Goal: Task Accomplishment & Management: Use online tool/utility

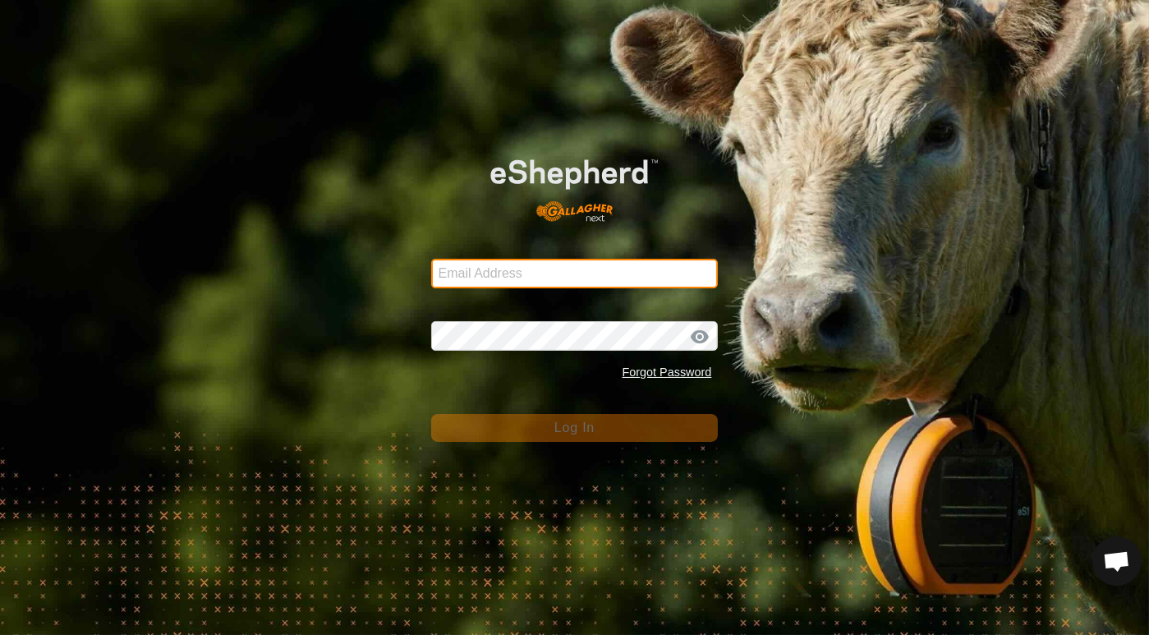
type input "[PERSON_NAME][EMAIL_ADDRESS][DOMAIN_NAME]"
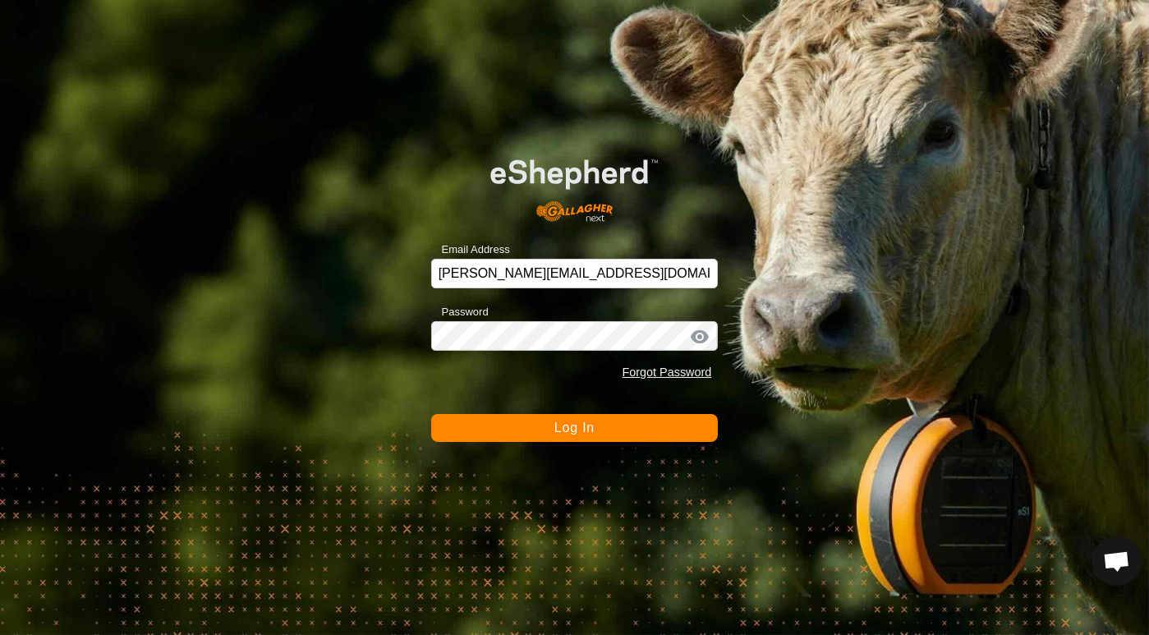
click at [576, 429] on span "Log In" at bounding box center [575, 428] width 40 height 14
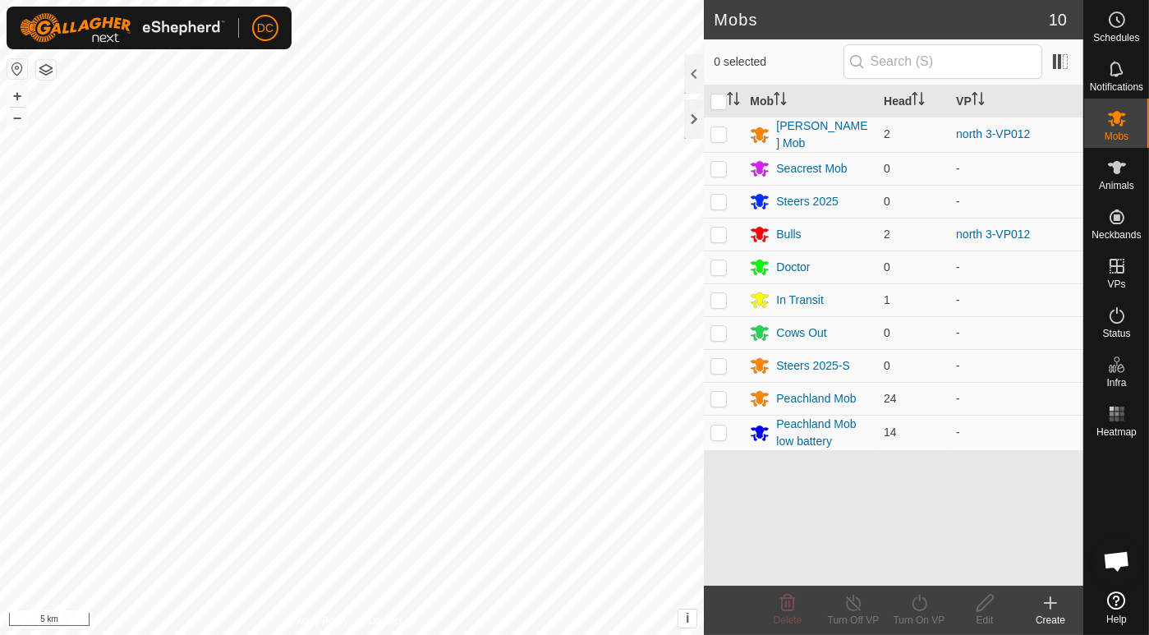
click at [500, 634] on html "DC Schedules Notifications Mobs Animals Neckbands VPs Status Infra Heatmap Help…" at bounding box center [574, 317] width 1149 height 635
click at [1120, 163] on icon at bounding box center [1117, 167] width 18 height 13
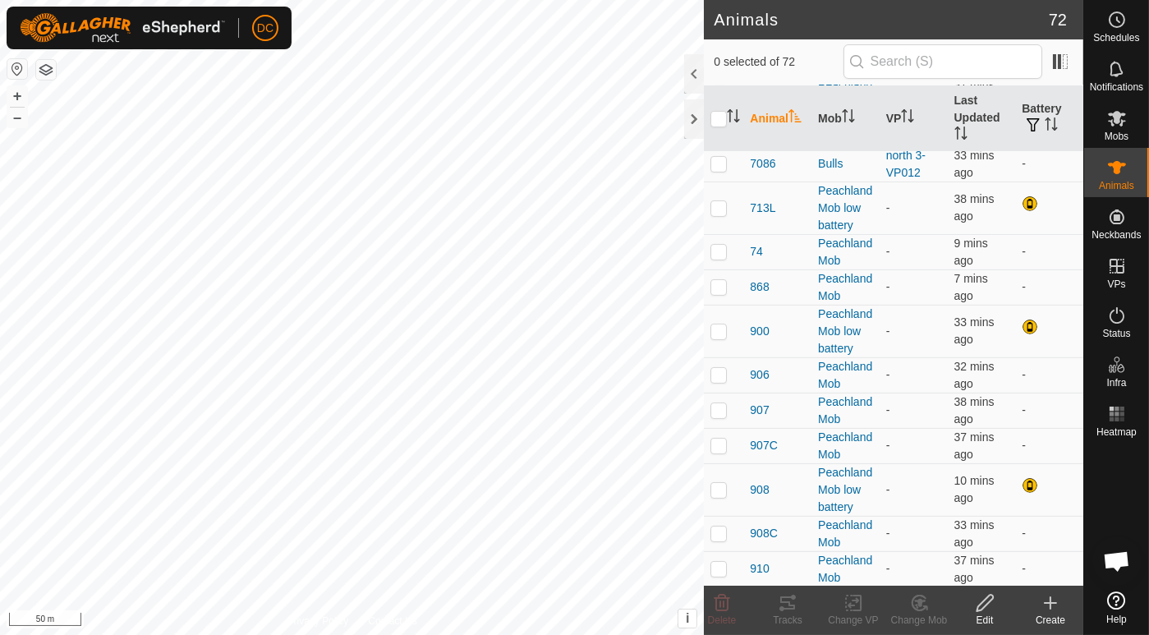
scroll to position [638, 0]
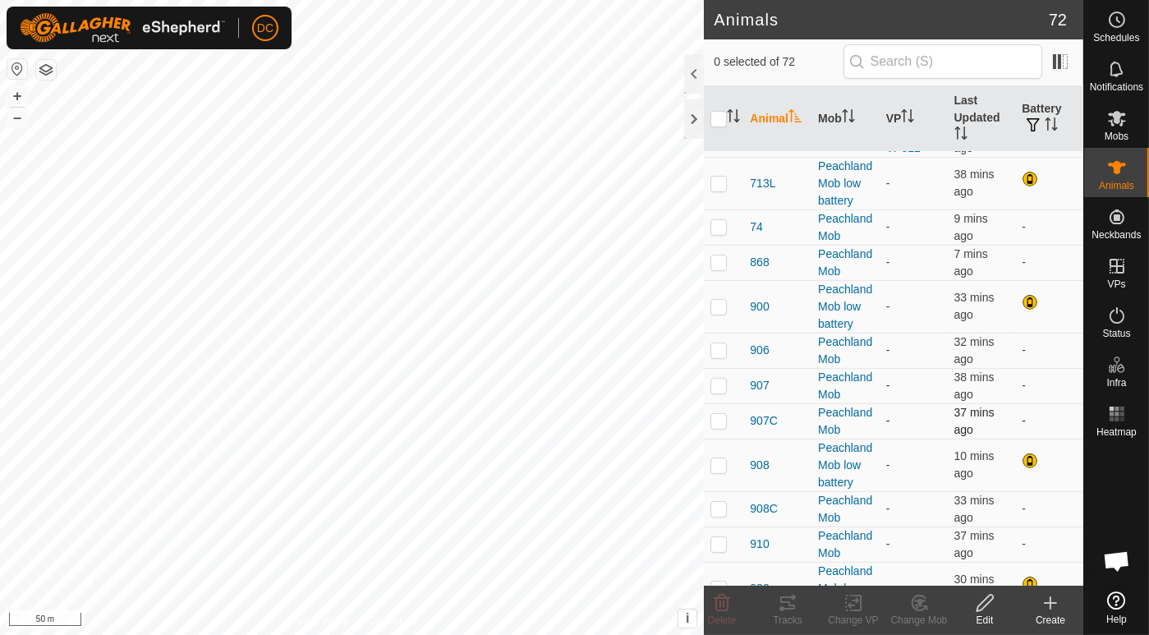
click at [719, 427] on p-checkbox at bounding box center [719, 420] width 16 height 13
checkbox input "true"
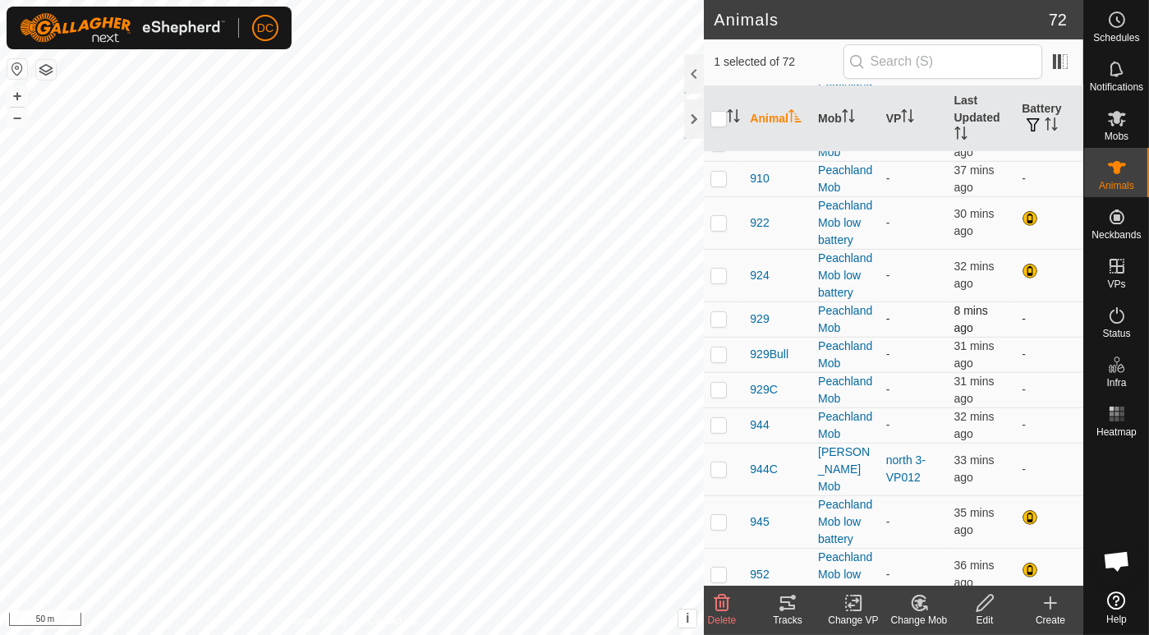
click at [712, 325] on p-checkbox at bounding box center [719, 318] width 16 height 13
checkbox input "true"
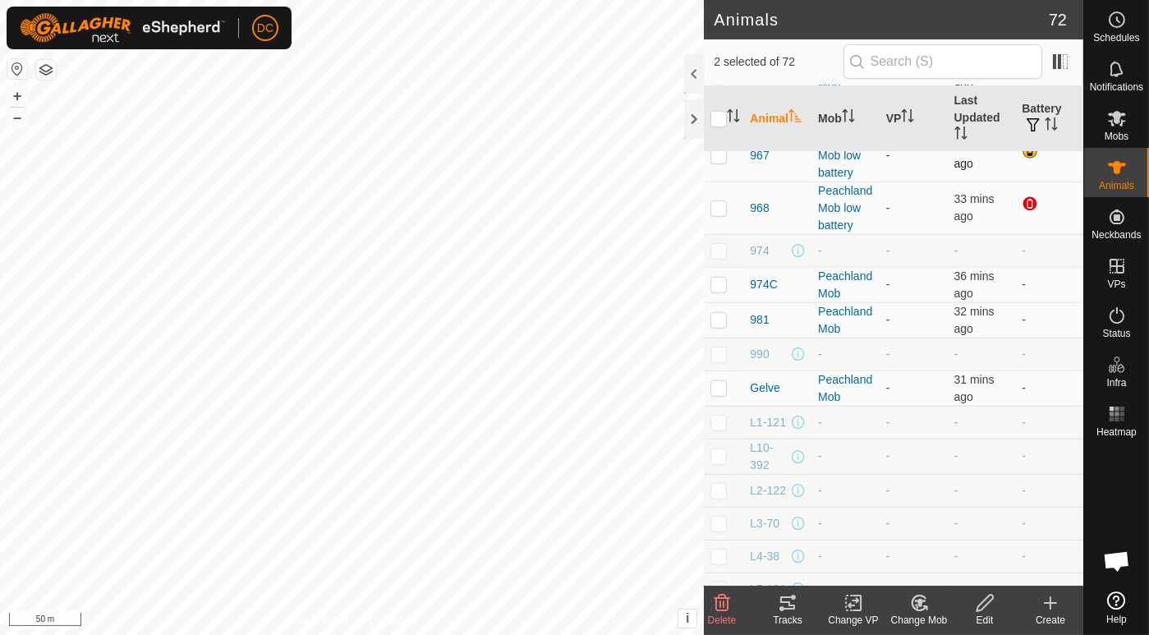
scroll to position [1790, 0]
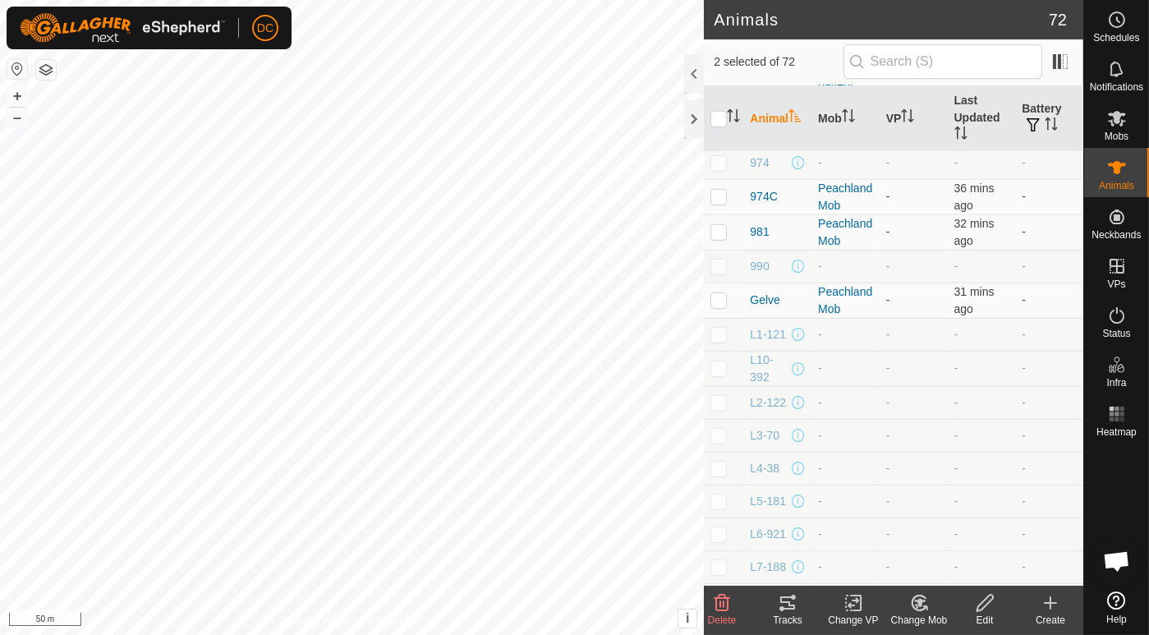
click at [716, 127] on p-checkbox at bounding box center [719, 119] width 16 height 13
checkbox input "true"
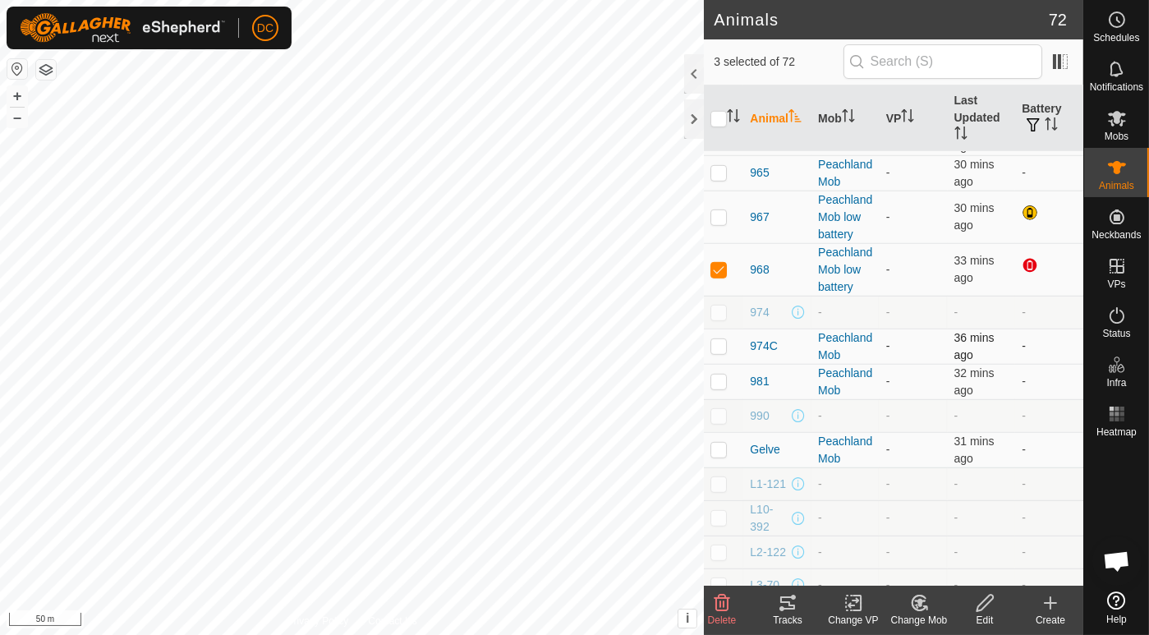
scroll to position [1608, 0]
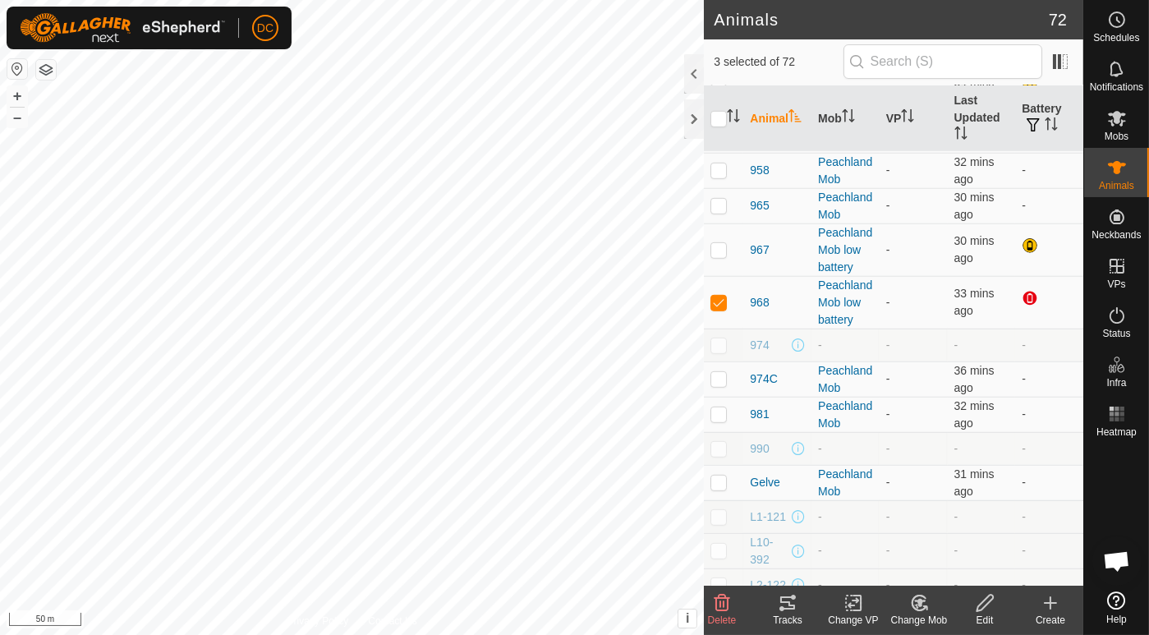
click at [720, 21] on p-checkbox at bounding box center [719, 13] width 16 height 13
checkbox input "true"
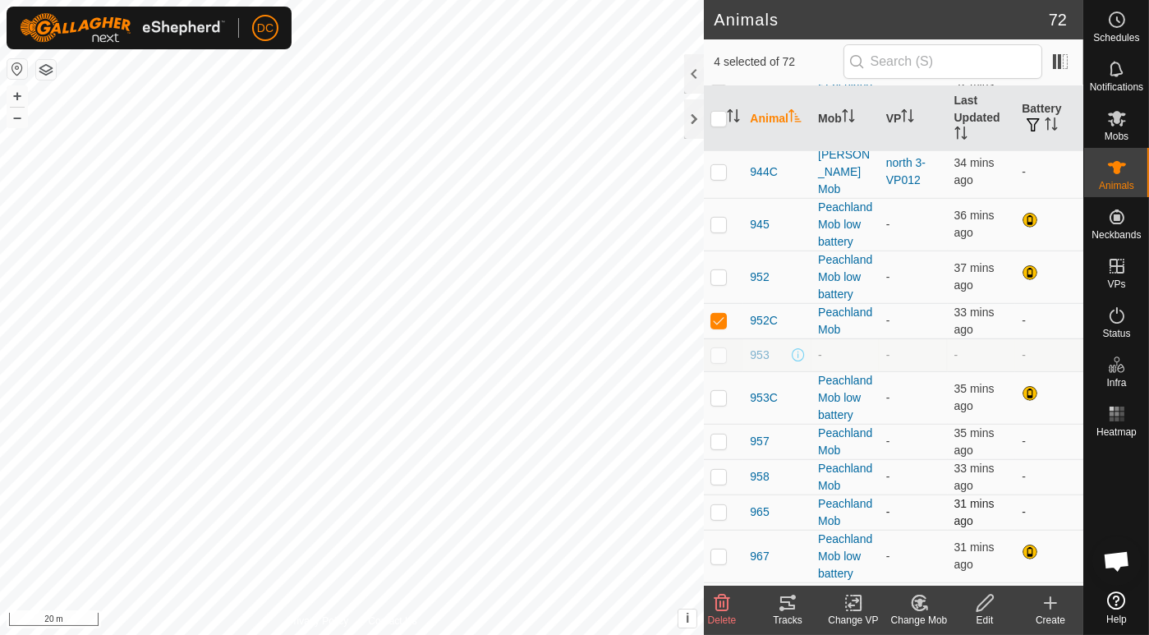
scroll to position [1242, 0]
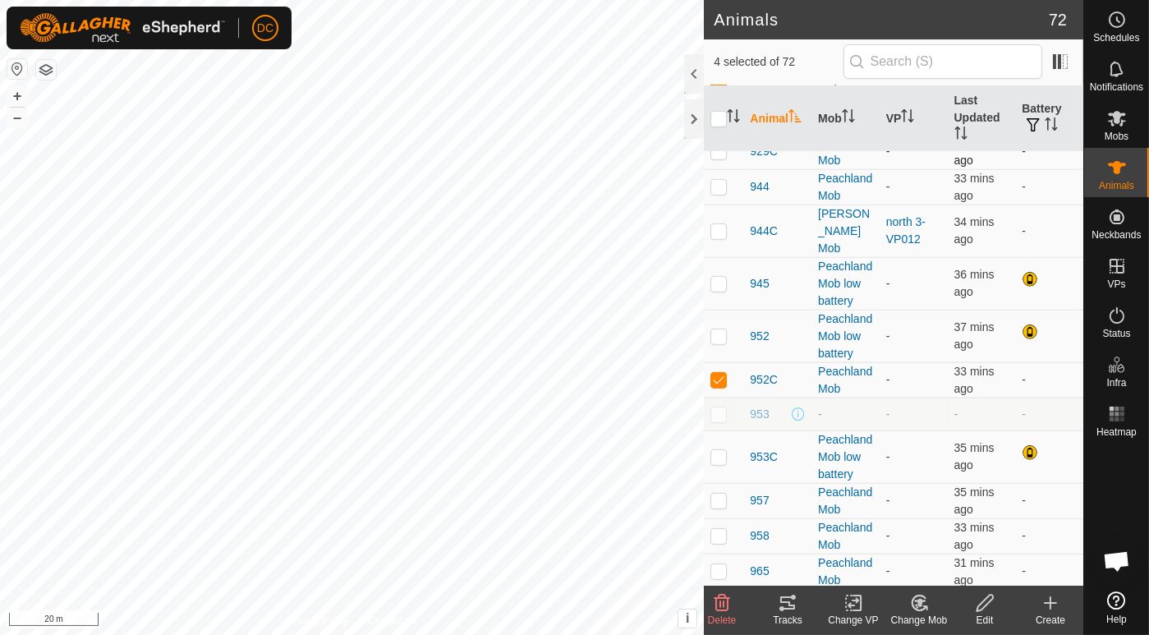
click at [718, 158] on p-checkbox at bounding box center [719, 151] width 16 height 13
checkbox input "true"
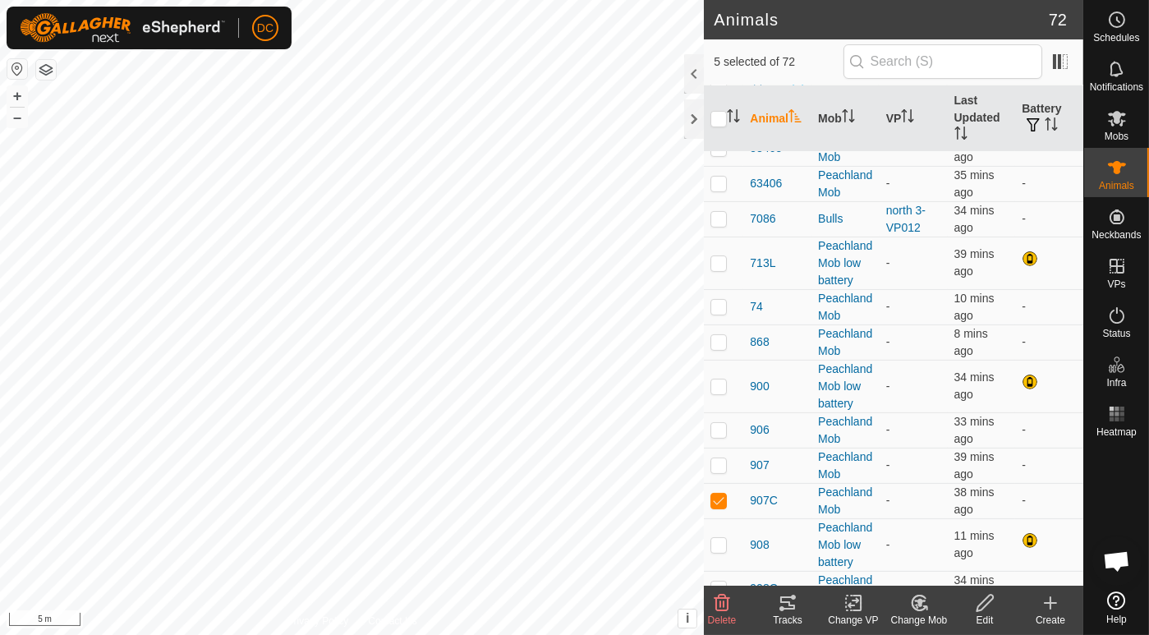
scroll to position [513, 0]
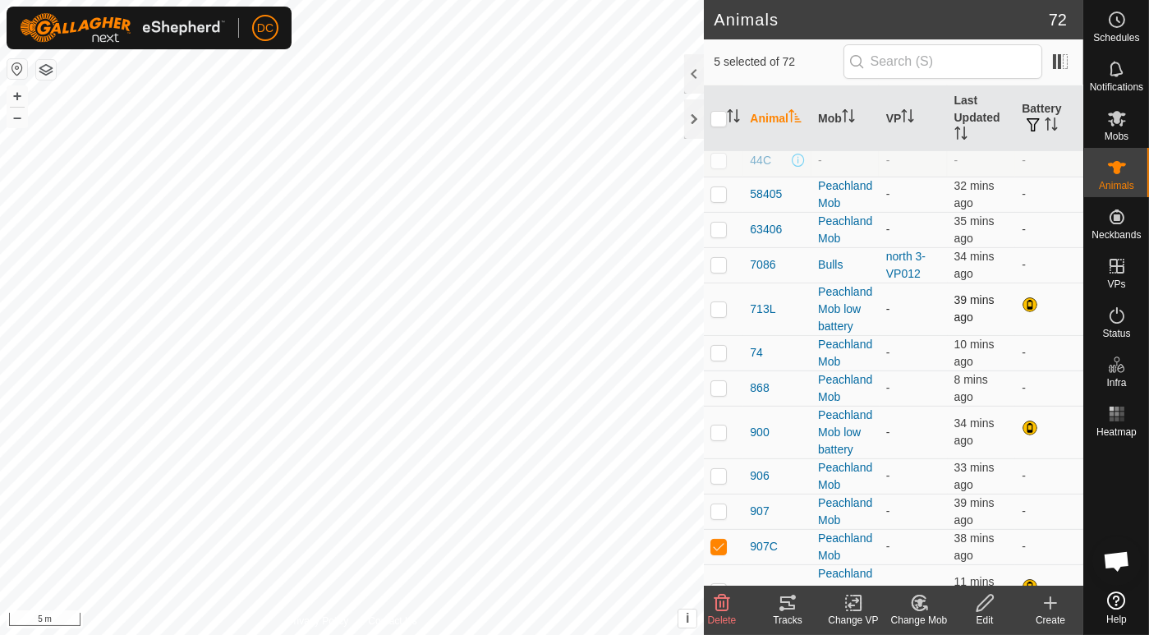
click at [718, 315] on p-checkbox at bounding box center [719, 308] width 16 height 13
checkbox input "true"
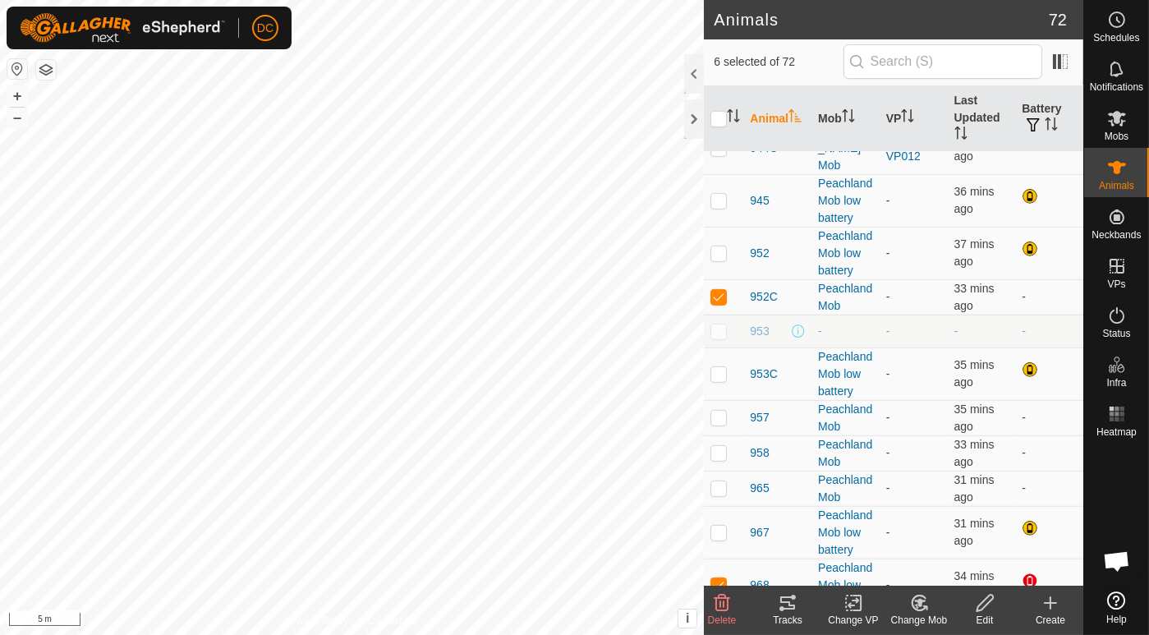
scroll to position [1334, 0]
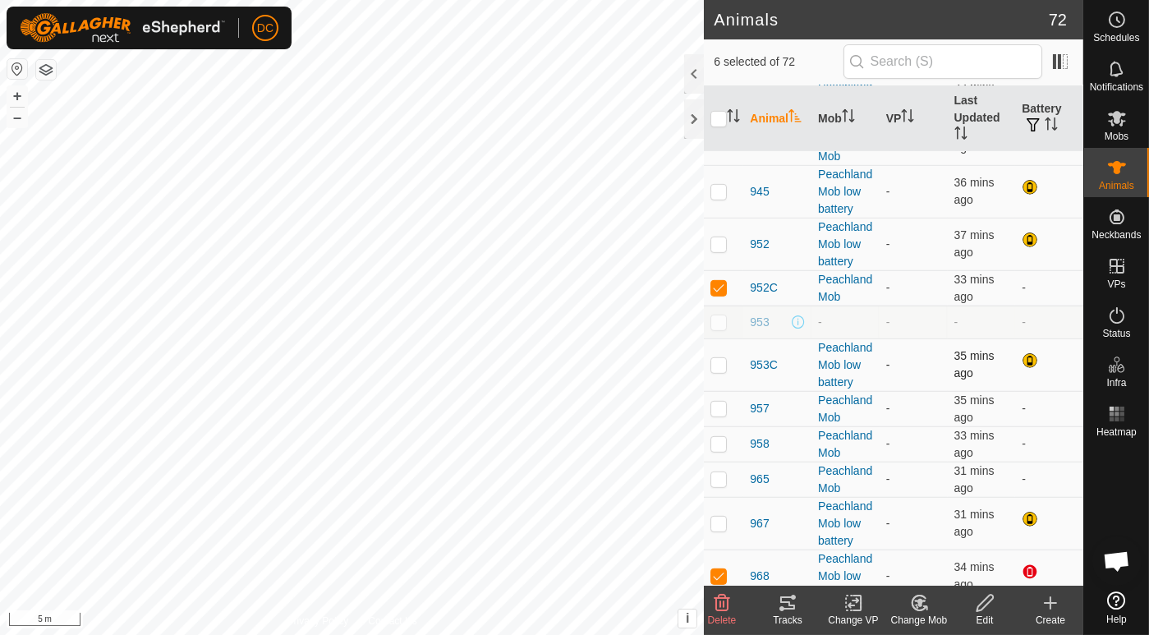
click at [721, 371] on p-checkbox at bounding box center [719, 364] width 16 height 13
checkbox input "true"
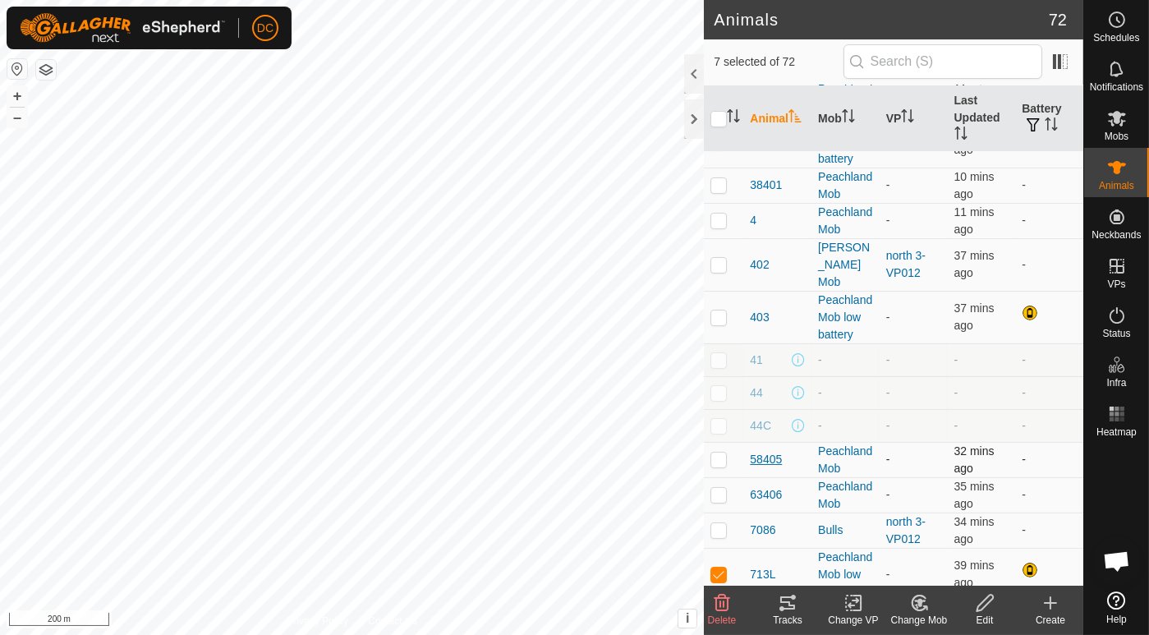
scroll to position [238, 0]
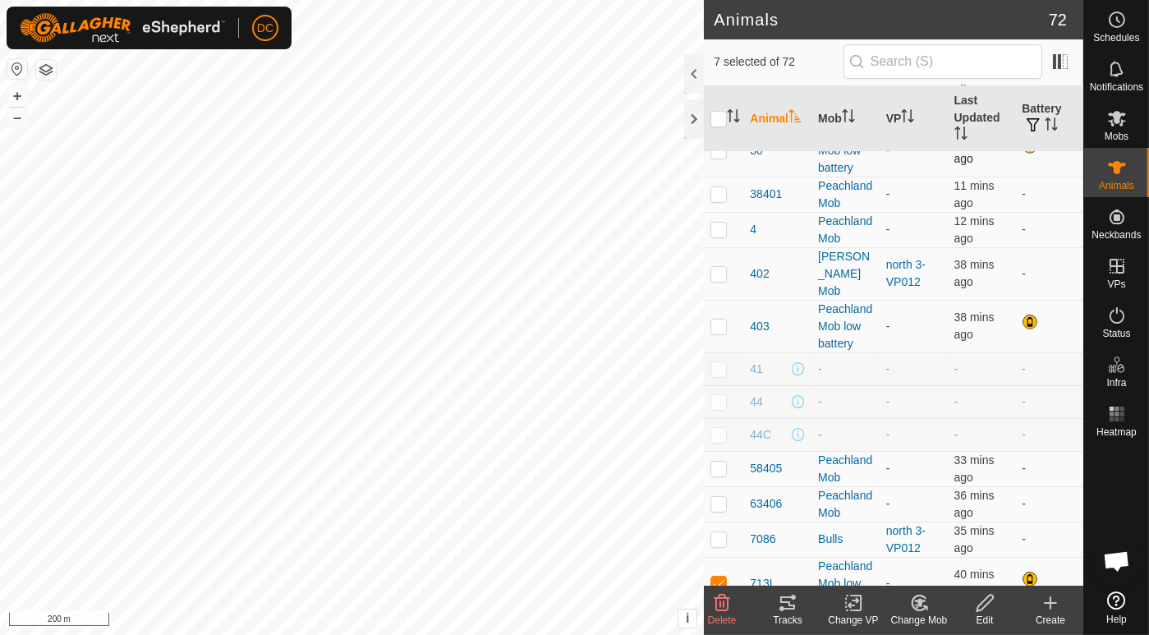
click at [713, 157] on p-checkbox at bounding box center [719, 150] width 16 height 13
checkbox input "true"
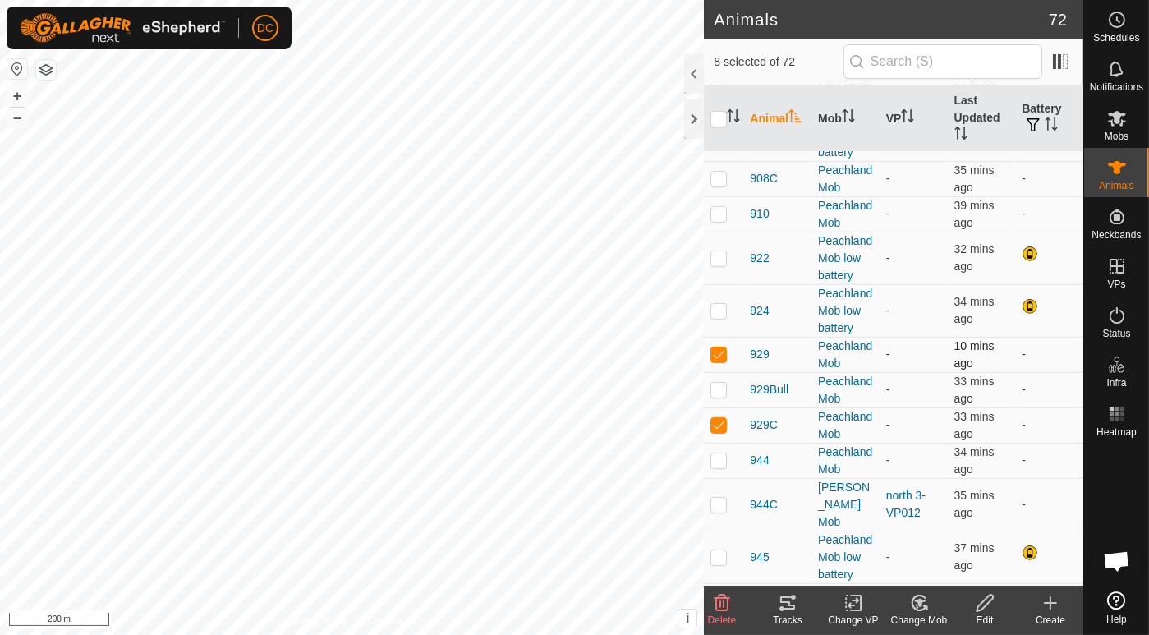
scroll to position [1060, 0]
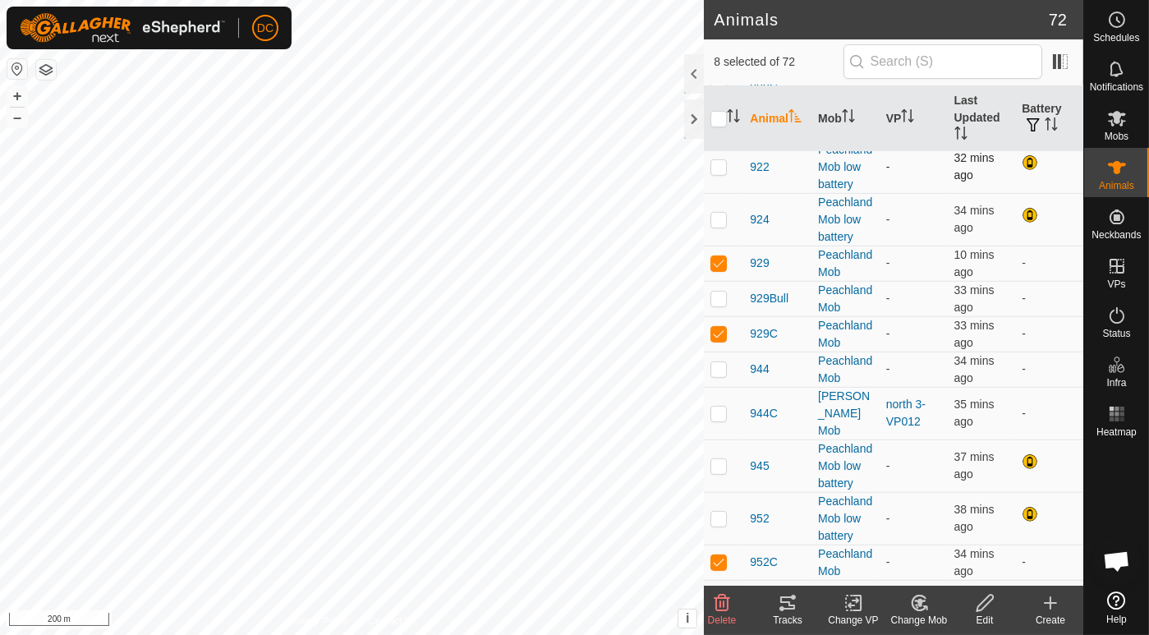
click at [719, 173] on p-checkbox at bounding box center [719, 166] width 16 height 13
checkbox input "true"
click at [784, 601] on icon at bounding box center [788, 603] width 20 height 20
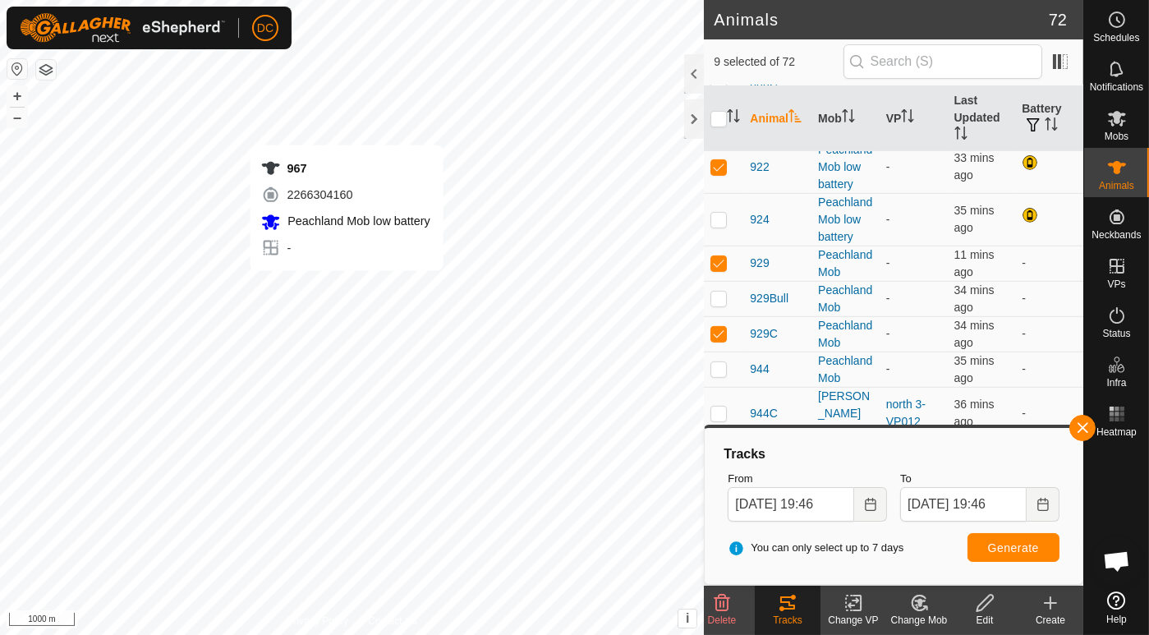
checkbox input "false"
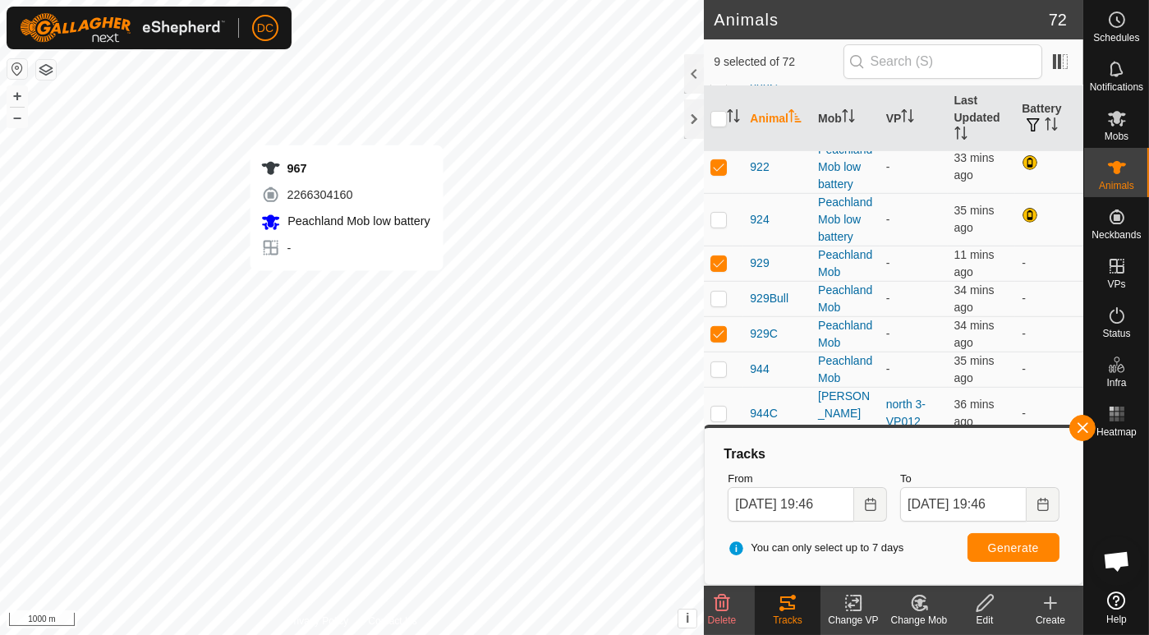
checkbox input "false"
checkbox input "true"
checkbox input "false"
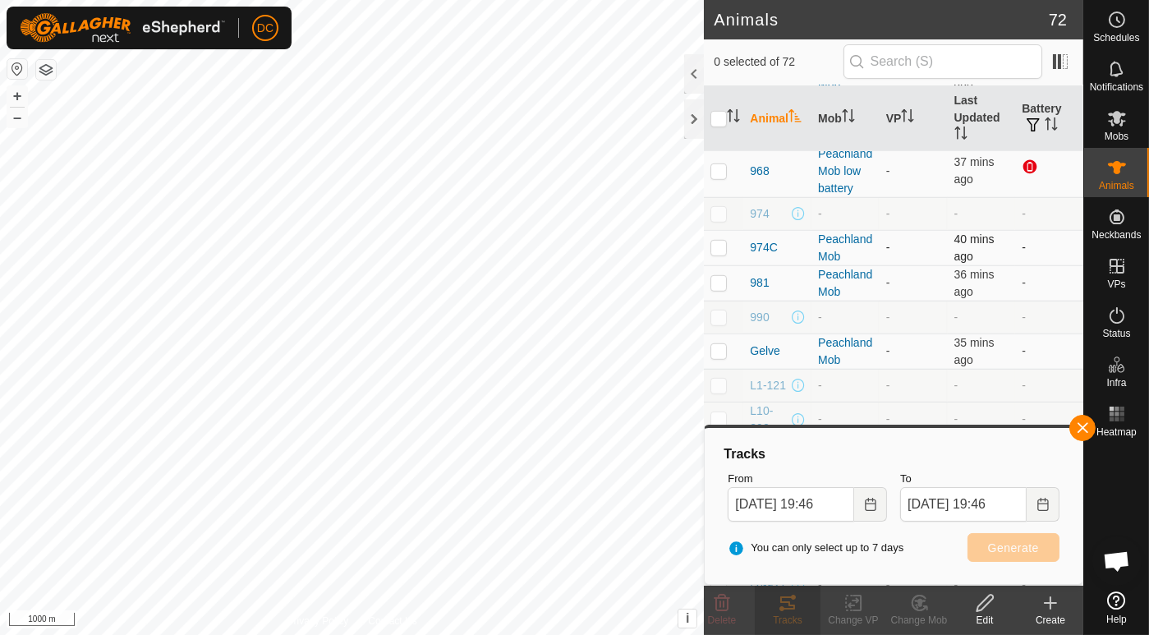
scroll to position [1699, 0]
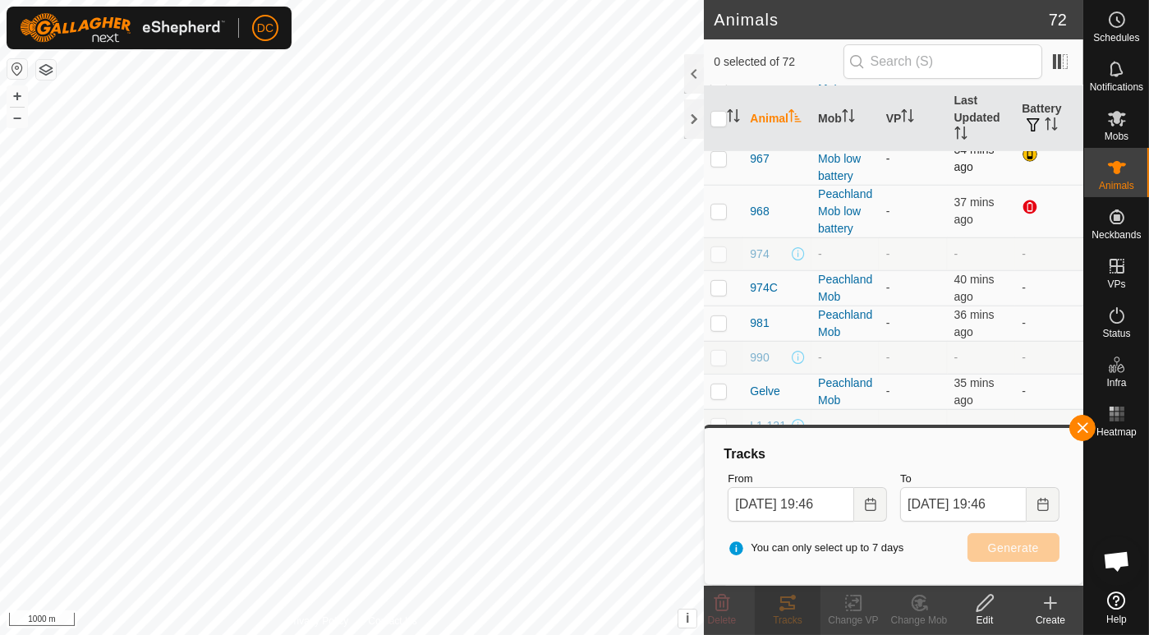
click at [712, 165] on p-checkbox at bounding box center [719, 158] width 16 height 13
checkbox input "true"
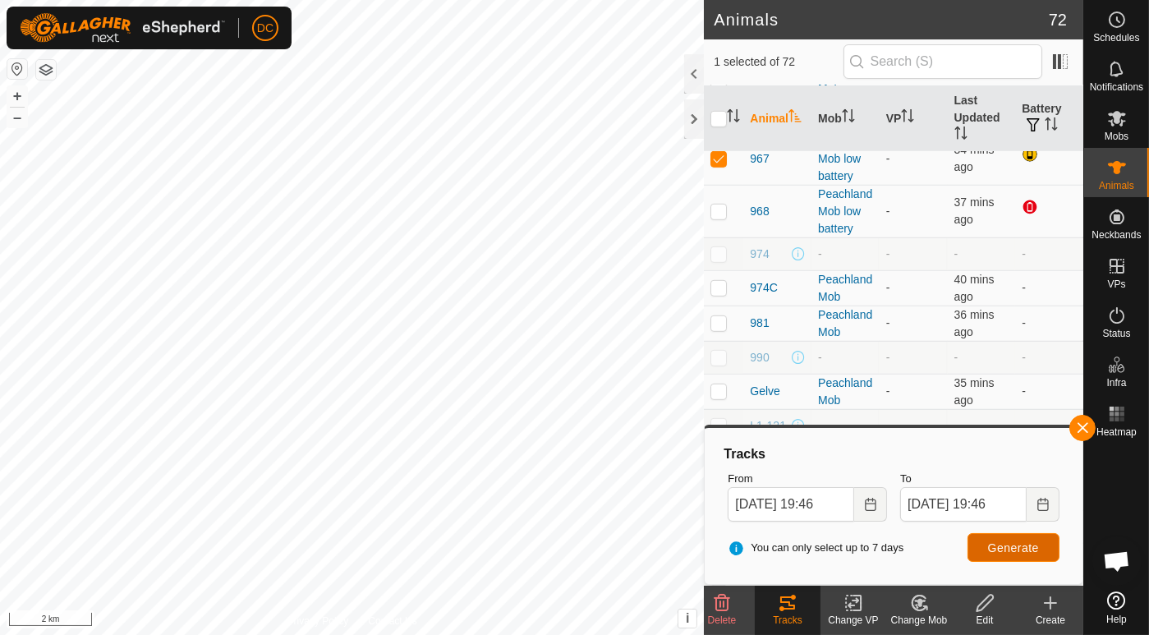
click at [1022, 541] on span "Generate" at bounding box center [1013, 547] width 51 height 13
click at [775, 240] on div "Animals 72 1 selected of 72 Animal Mob VP Last Updated Battery 153400 [GEOGRAPH…" at bounding box center [542, 317] width 1084 height 635
click at [813, 357] on div "Animals 72 1 selected of 72 Animal Mob VP Last Updated Battery 153400 [GEOGRAPH…" at bounding box center [542, 317] width 1084 height 635
